Goal: Information Seeking & Learning: Learn about a topic

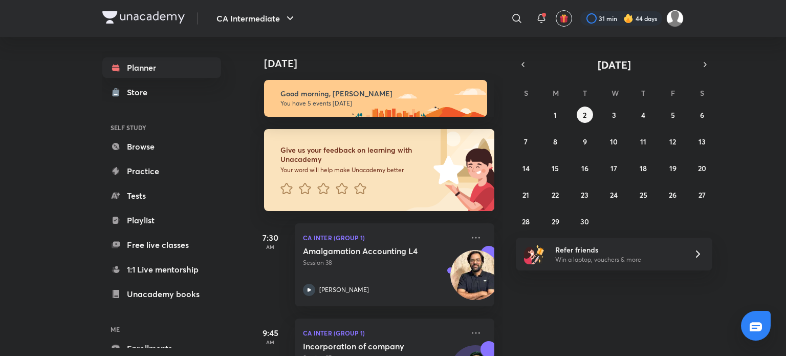
click at [125, 12] on img at bounding box center [143, 17] width 82 height 12
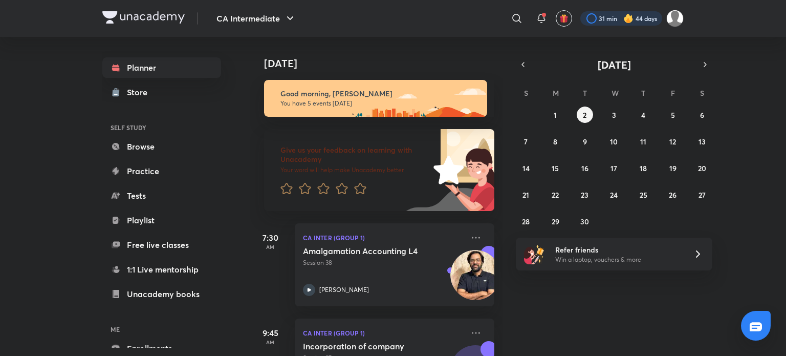
click at [605, 17] on div at bounding box center [622, 18] width 82 height 14
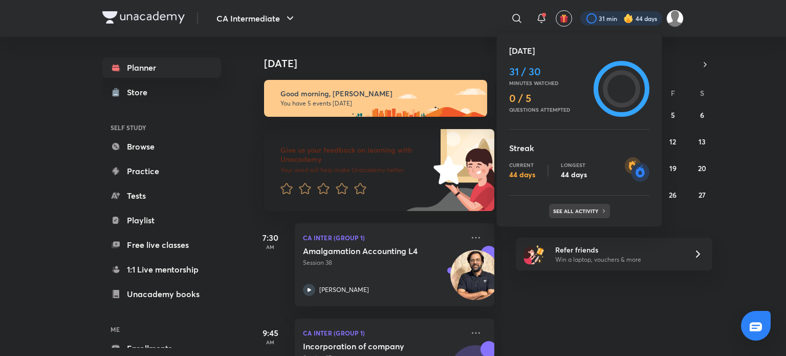
click at [566, 211] on p "See all activity" at bounding box center [578, 211] width 48 height 6
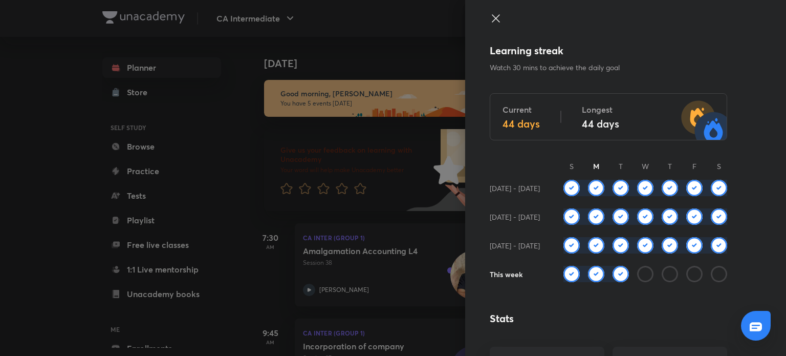
click at [588, 274] on img at bounding box center [596, 274] width 16 height 16
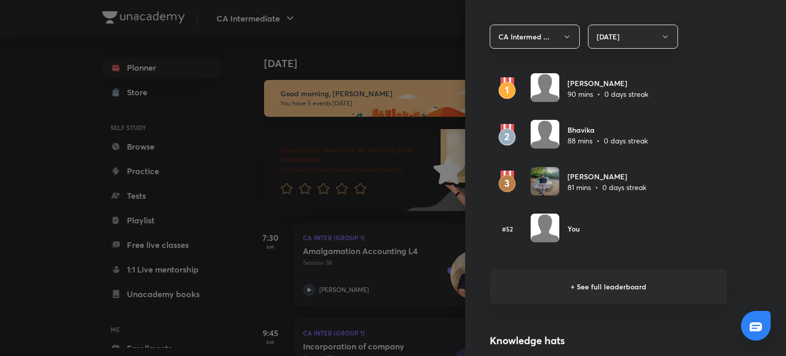
scroll to position [546, 0]
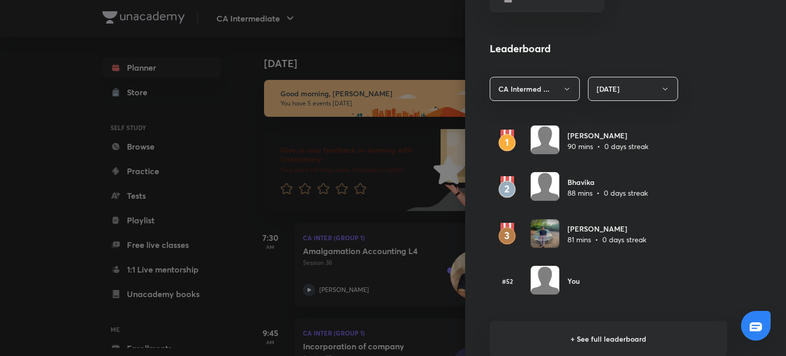
click at [0, 183] on div at bounding box center [393, 178] width 786 height 356
